Goal: Task Accomplishment & Management: Manage account settings

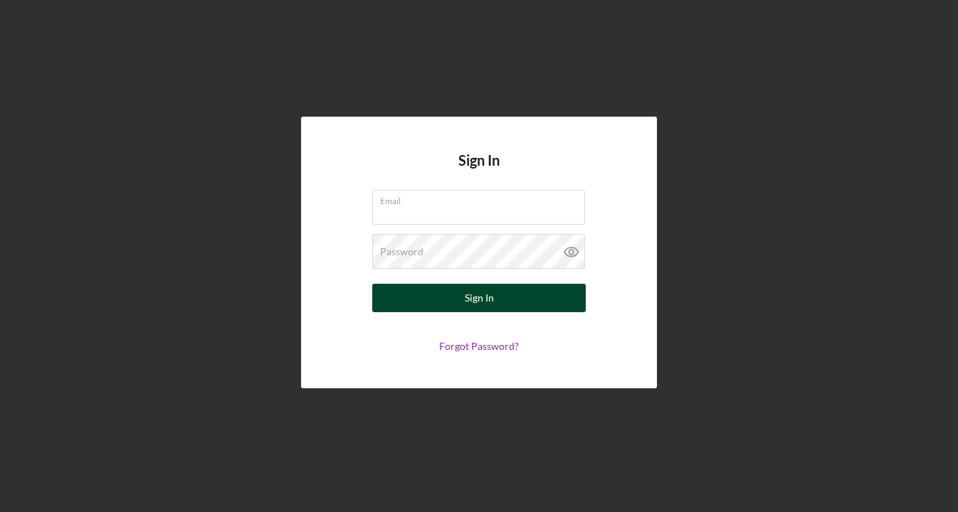
type input "[PERSON_NAME][EMAIL_ADDRESS][DOMAIN_NAME]"
click at [467, 307] on div "Sign In" at bounding box center [479, 298] width 29 height 28
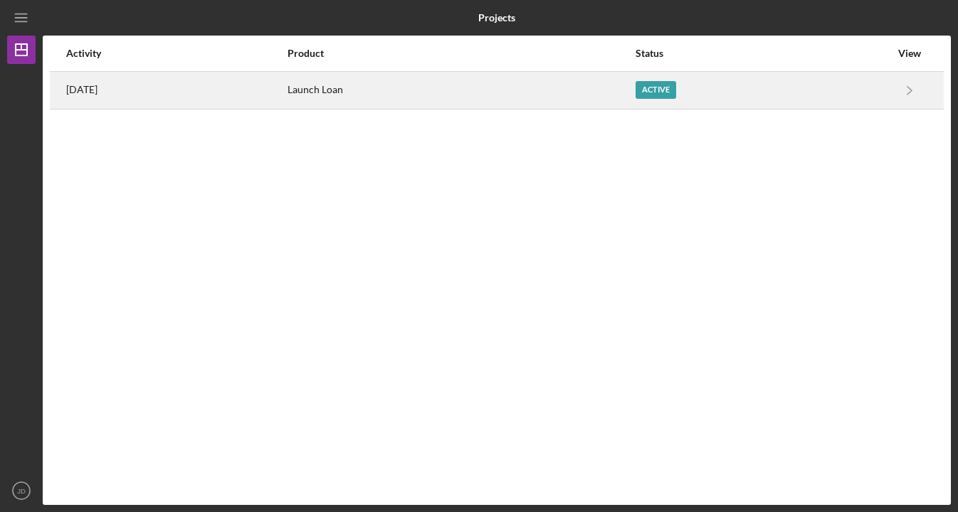
click at [140, 92] on div "[DATE]" at bounding box center [176, 91] width 220 height 36
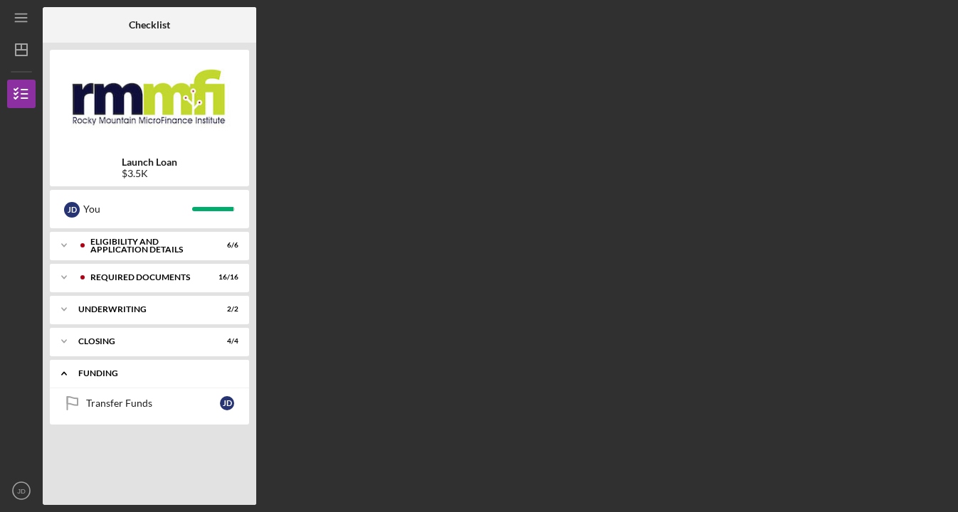
click at [100, 376] on div "Funding" at bounding box center [154, 373] width 153 height 9
click at [114, 407] on div "Transfer Funds" at bounding box center [153, 403] width 134 height 11
